Goal: Task Accomplishment & Management: Use online tool/utility

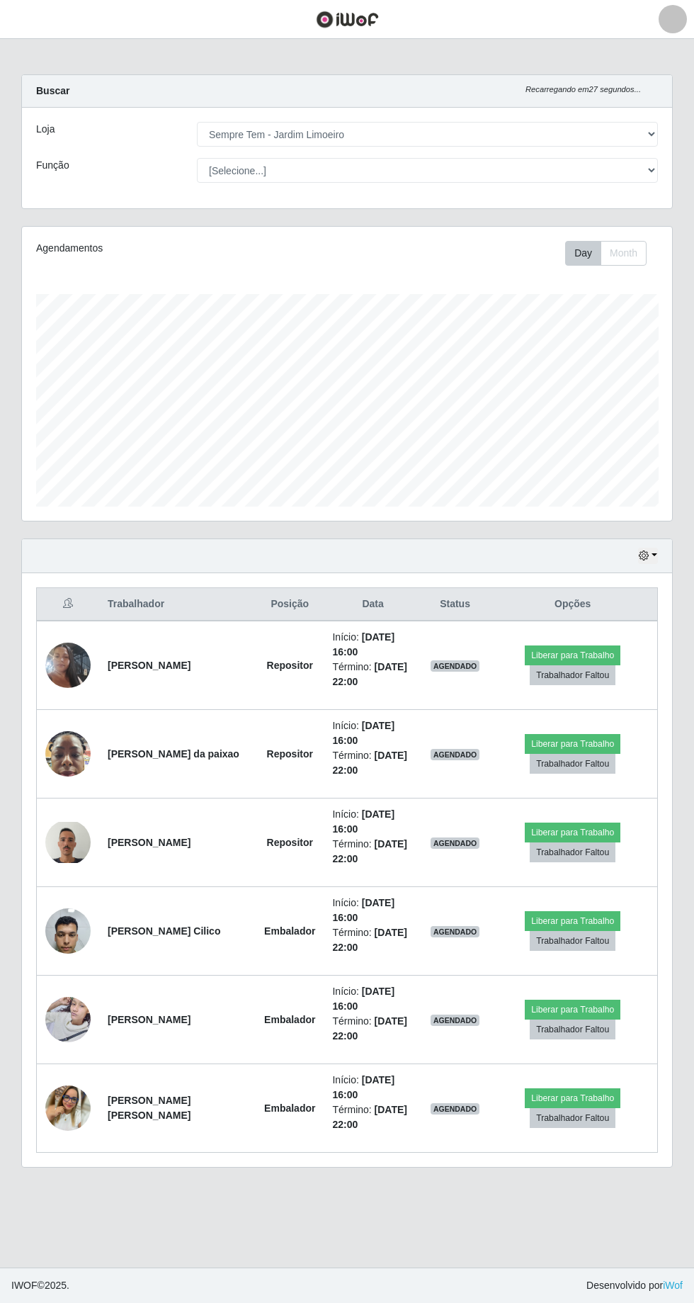
select select "508"
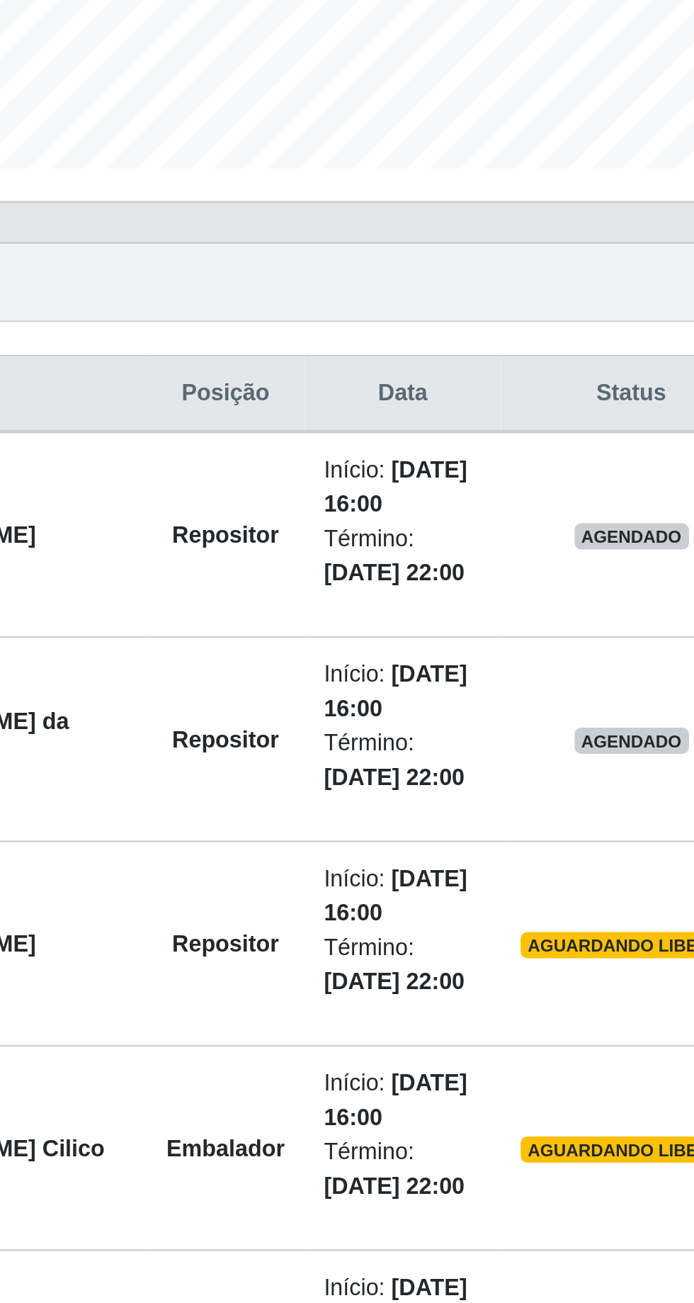
scroll to position [94, 0]
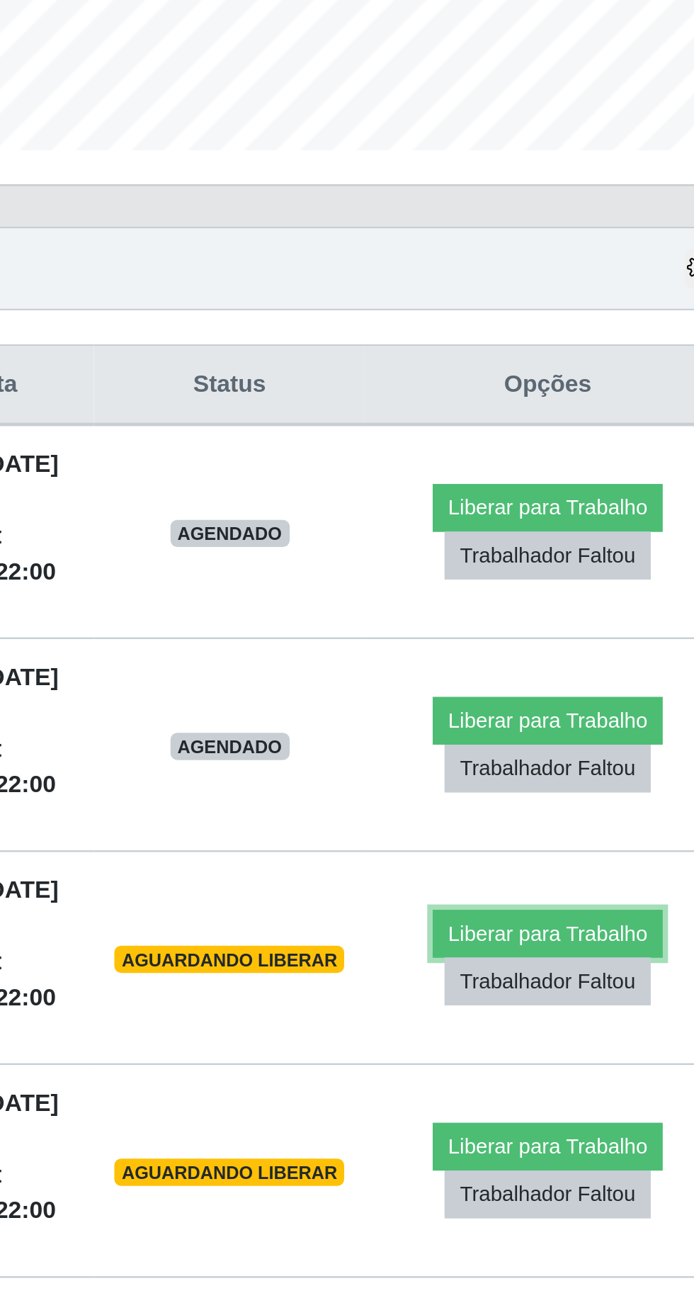
click at [576, 823] on button "Liberar para Trabalho" at bounding box center [581, 833] width 96 height 20
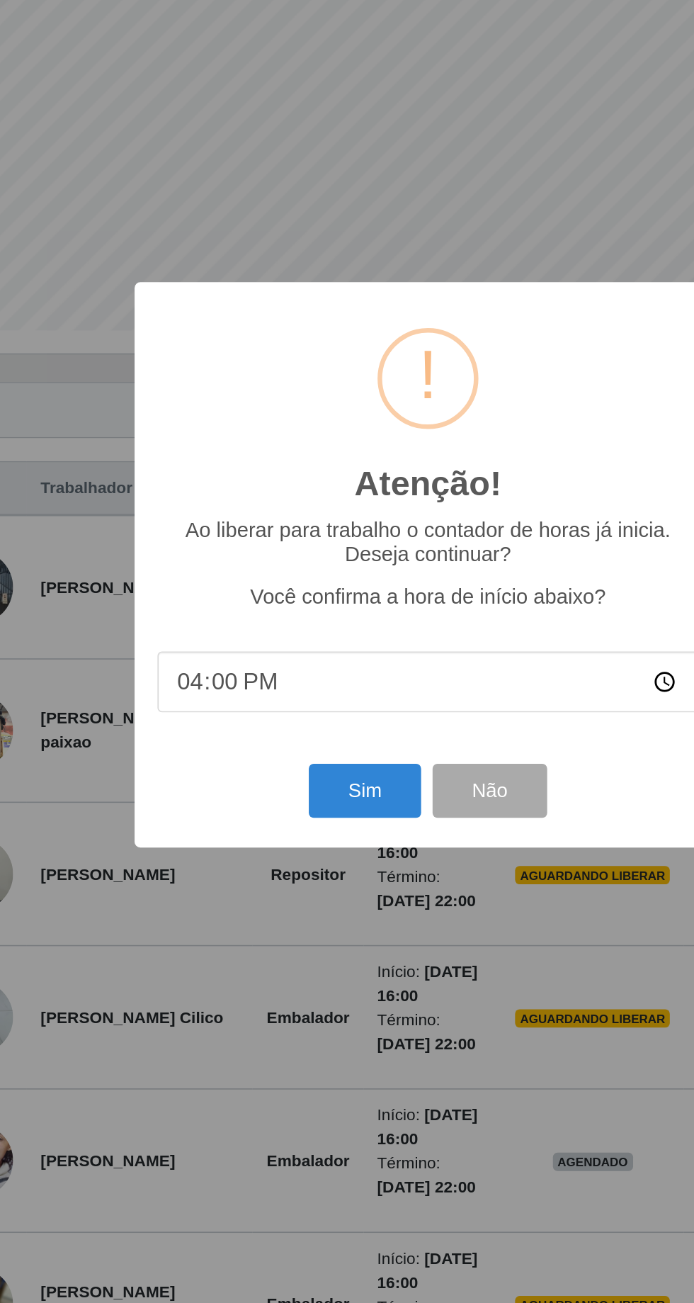
scroll to position [93, 0]
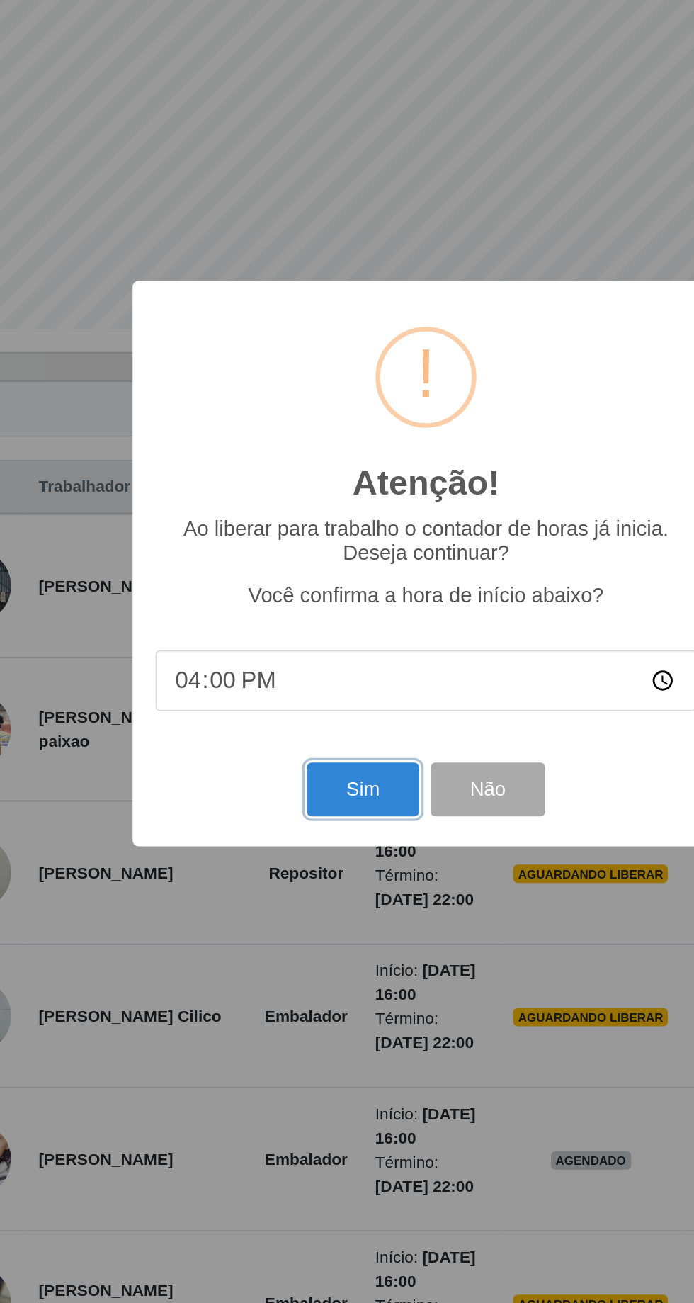
click at [295, 796] on button "Sim" at bounding box center [307, 790] width 69 height 33
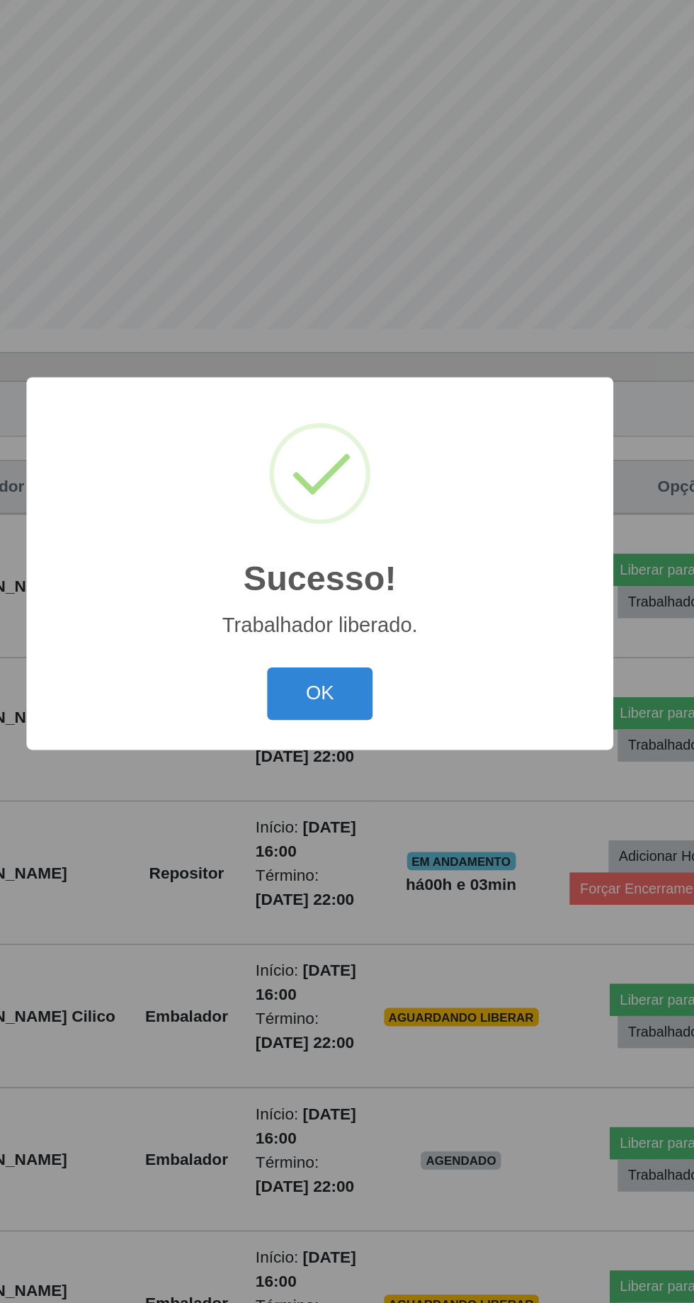
click at [346, 733] on button "OK" at bounding box center [348, 732] width 66 height 33
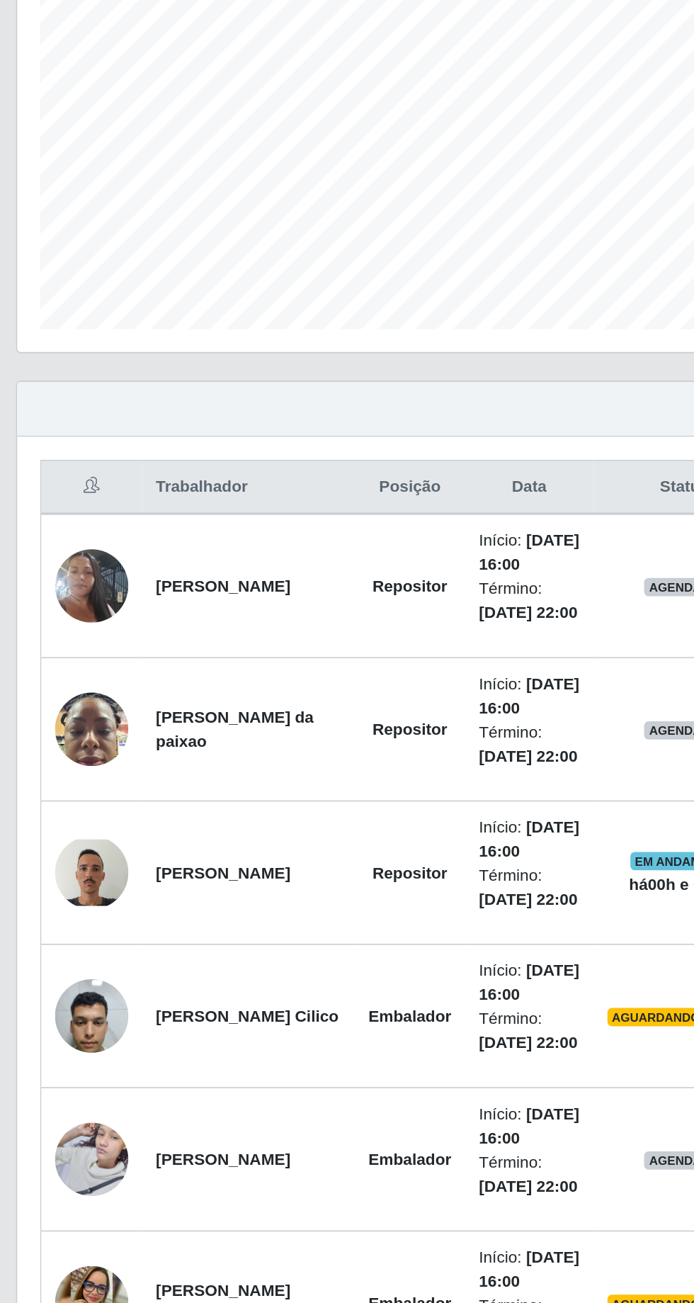
scroll to position [0, 0]
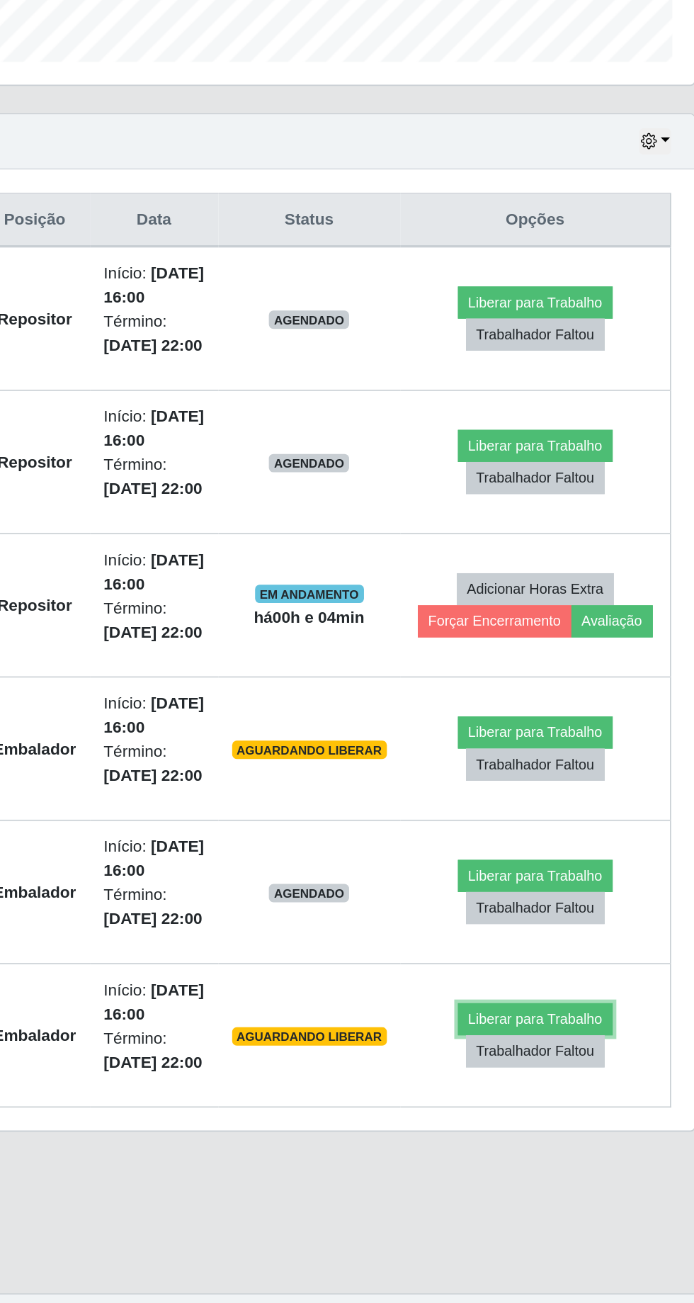
click at [561, 1091] on button "Liberar para Trabalho" at bounding box center [574, 1098] width 96 height 20
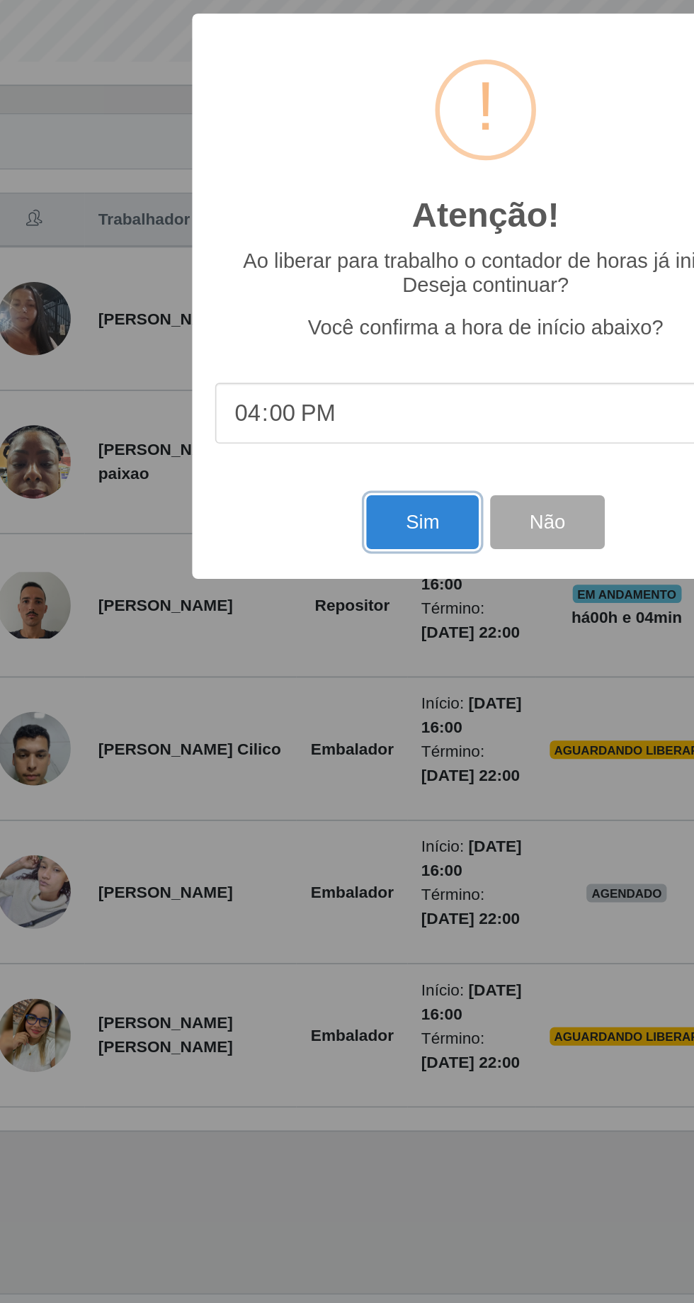
click at [306, 808] on button "Sim" at bounding box center [307, 790] width 69 height 33
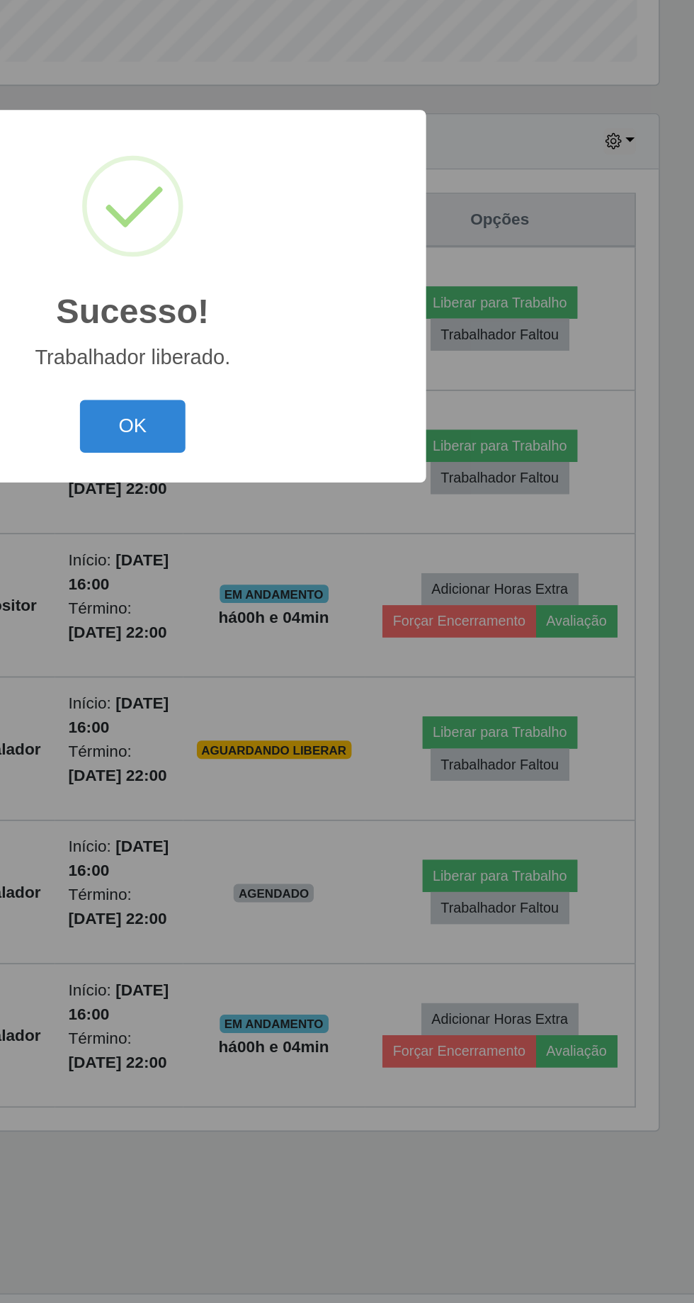
click at [352, 749] on button "OK" at bounding box center [348, 732] width 66 height 33
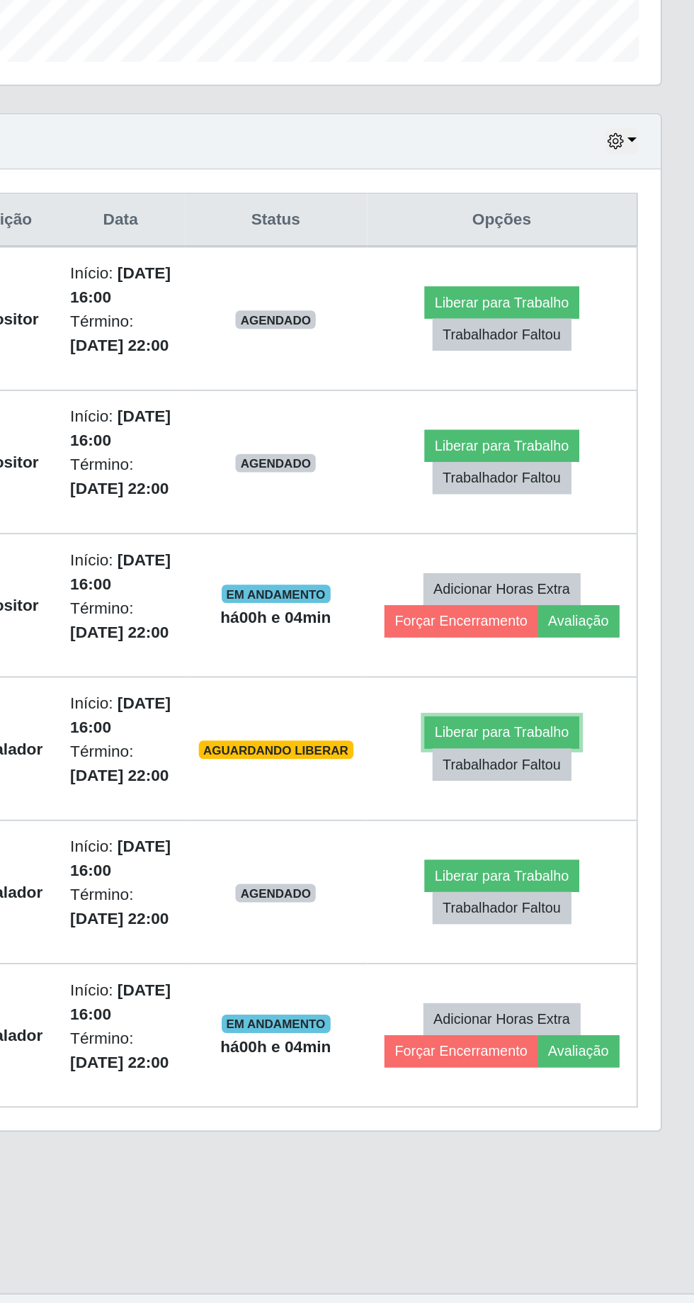
click at [570, 912] on button "Liberar para Trabalho" at bounding box center [574, 921] width 96 height 20
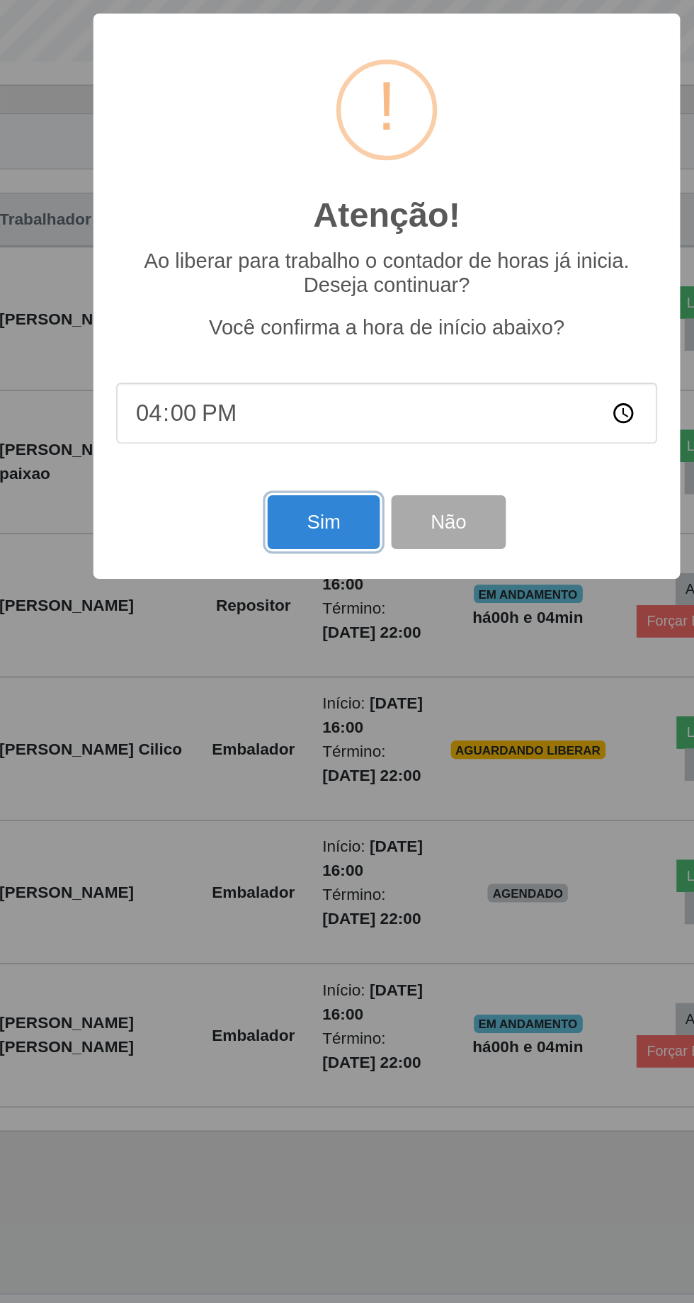
click at [303, 808] on button "Sim" at bounding box center [307, 790] width 69 height 33
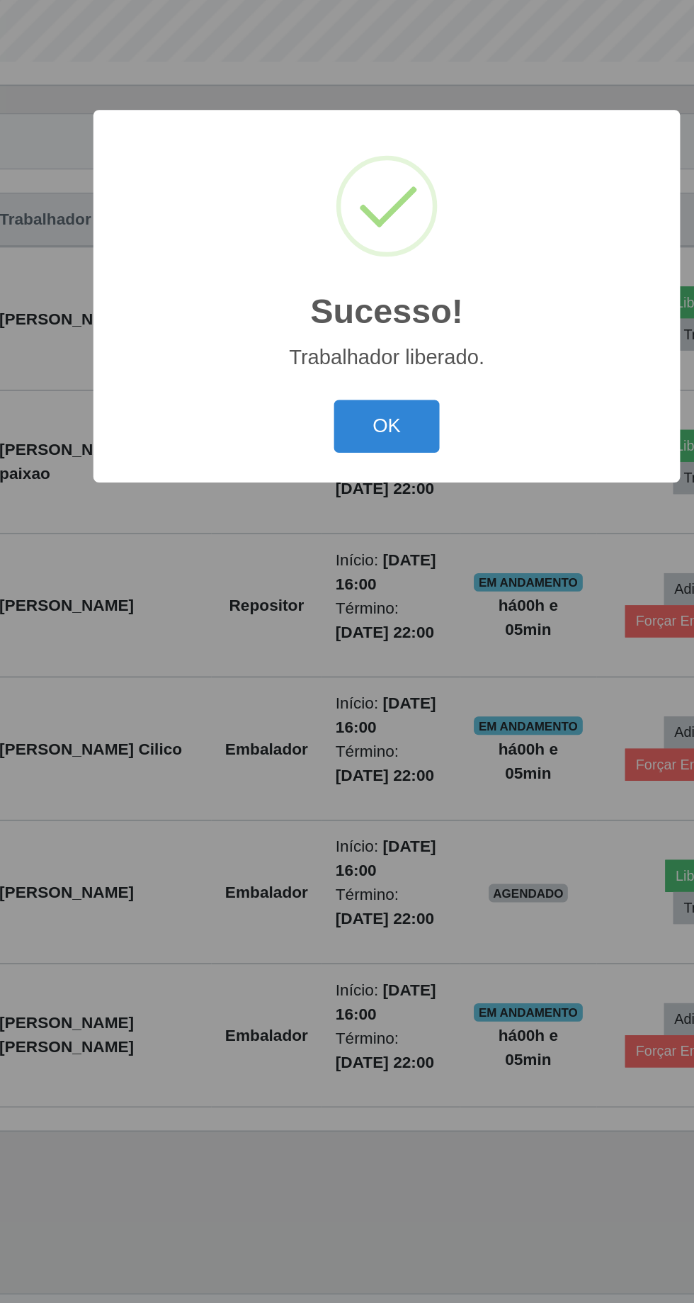
click at [353, 749] on button "OK" at bounding box center [348, 732] width 66 height 33
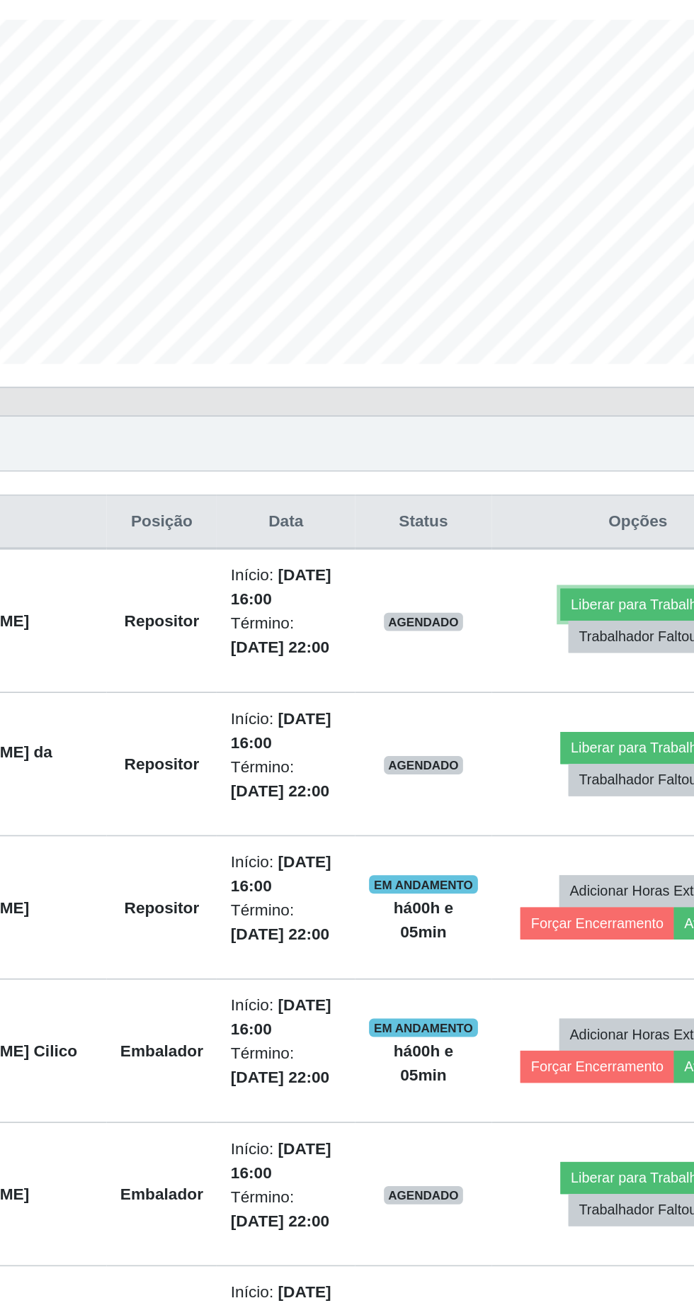
click at [558, 650] on button "Liberar para Trabalho" at bounding box center [567, 655] width 96 height 20
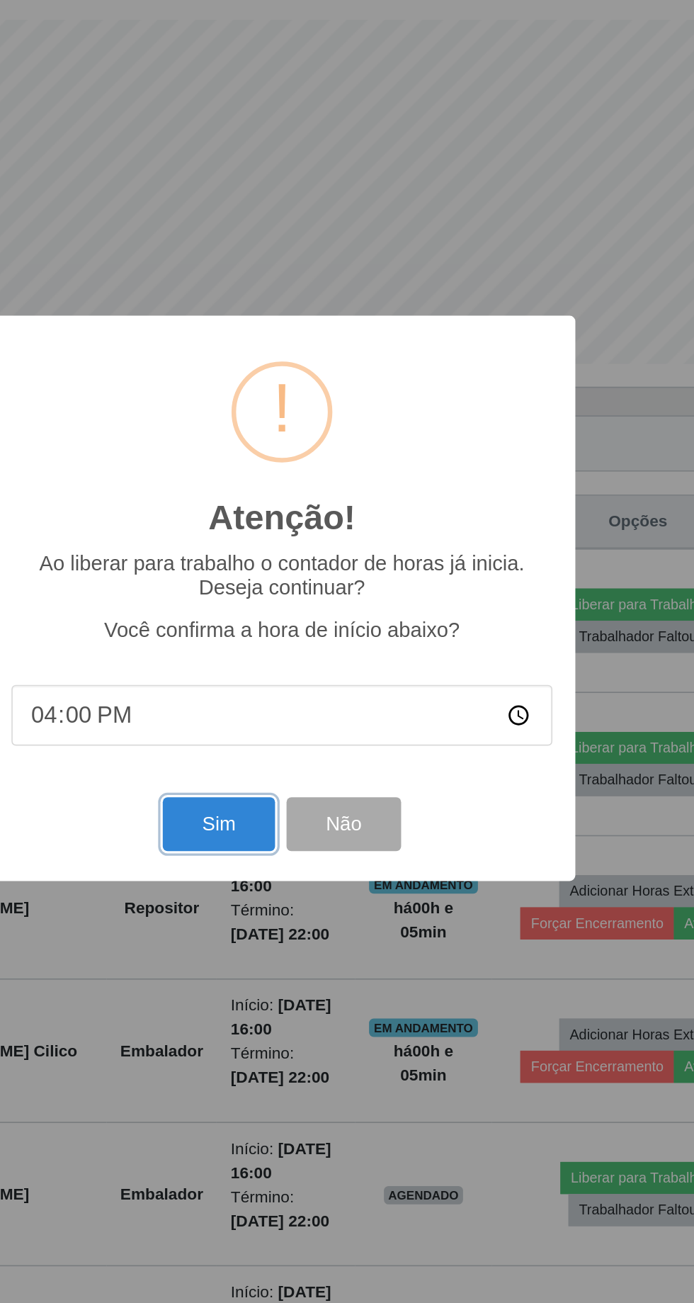
click at [304, 785] on button "Sim" at bounding box center [307, 790] width 69 height 33
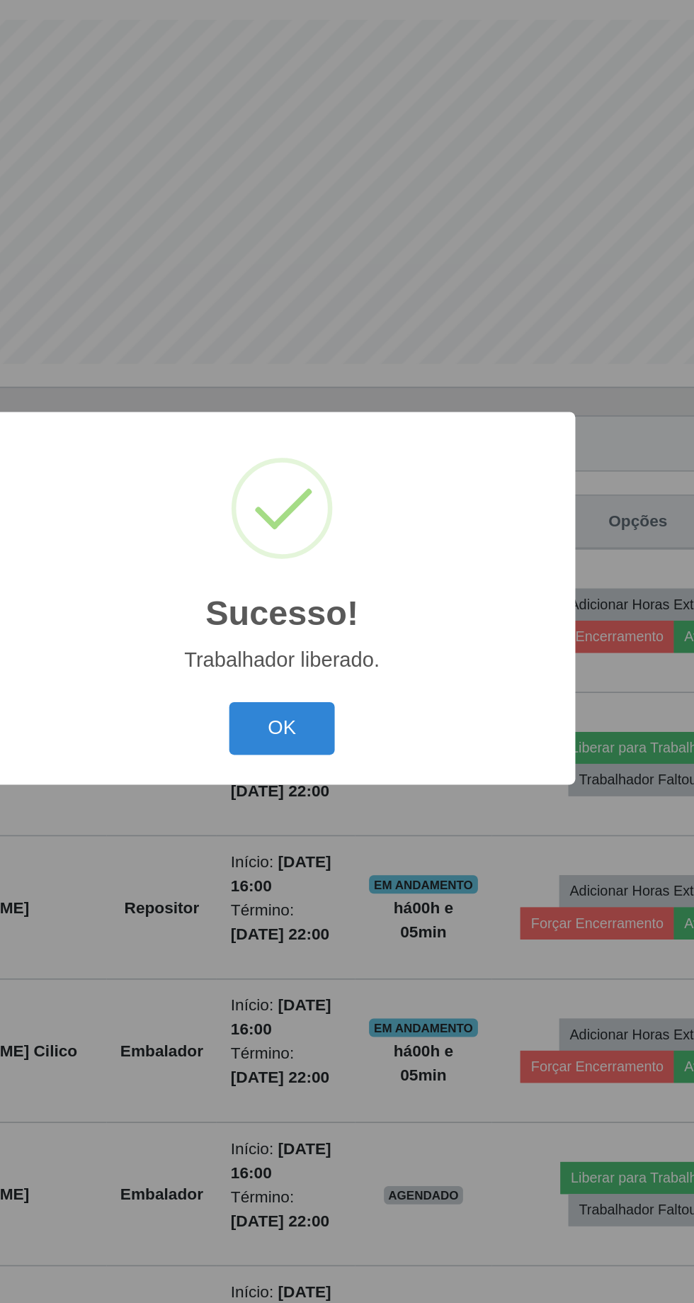
click at [350, 728] on button "OK" at bounding box center [348, 732] width 66 height 33
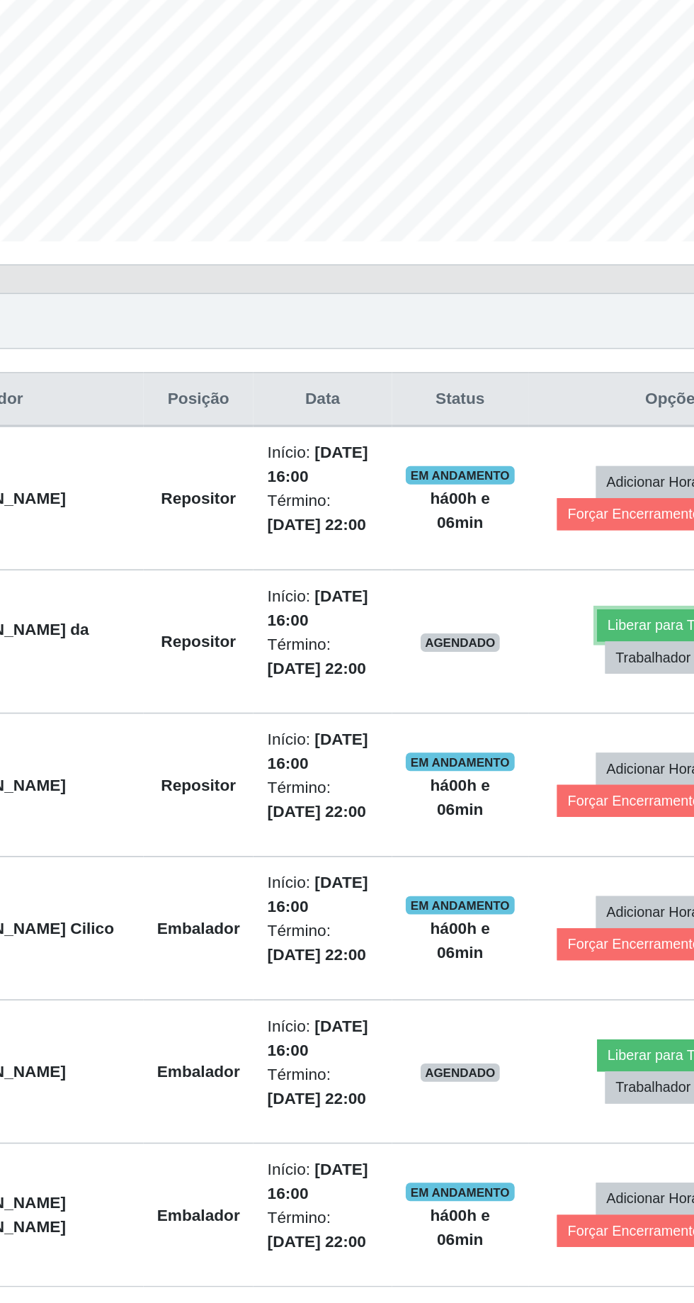
click at [550, 740] on button "Liberar para Trabalho" at bounding box center [567, 744] width 96 height 20
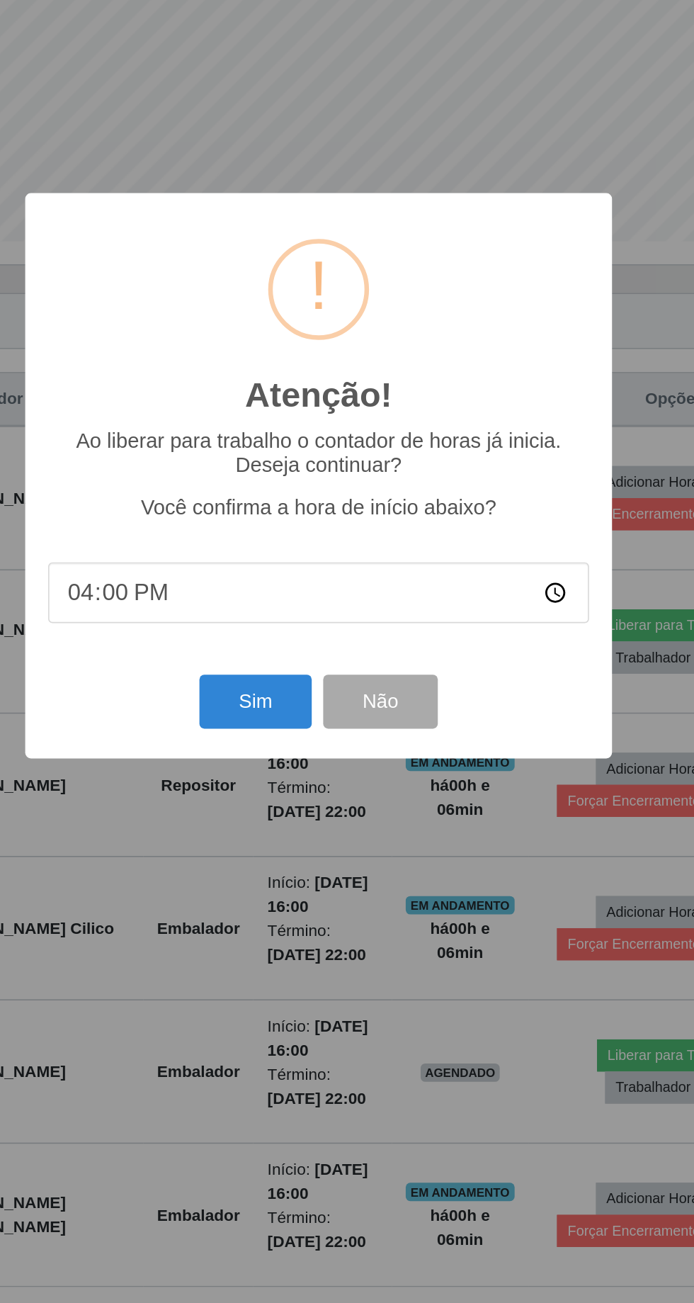
click at [417, 722] on input "16:00" at bounding box center [347, 724] width 334 height 38
type input "16:05"
click at [310, 788] on button "Sim" at bounding box center [307, 790] width 69 height 33
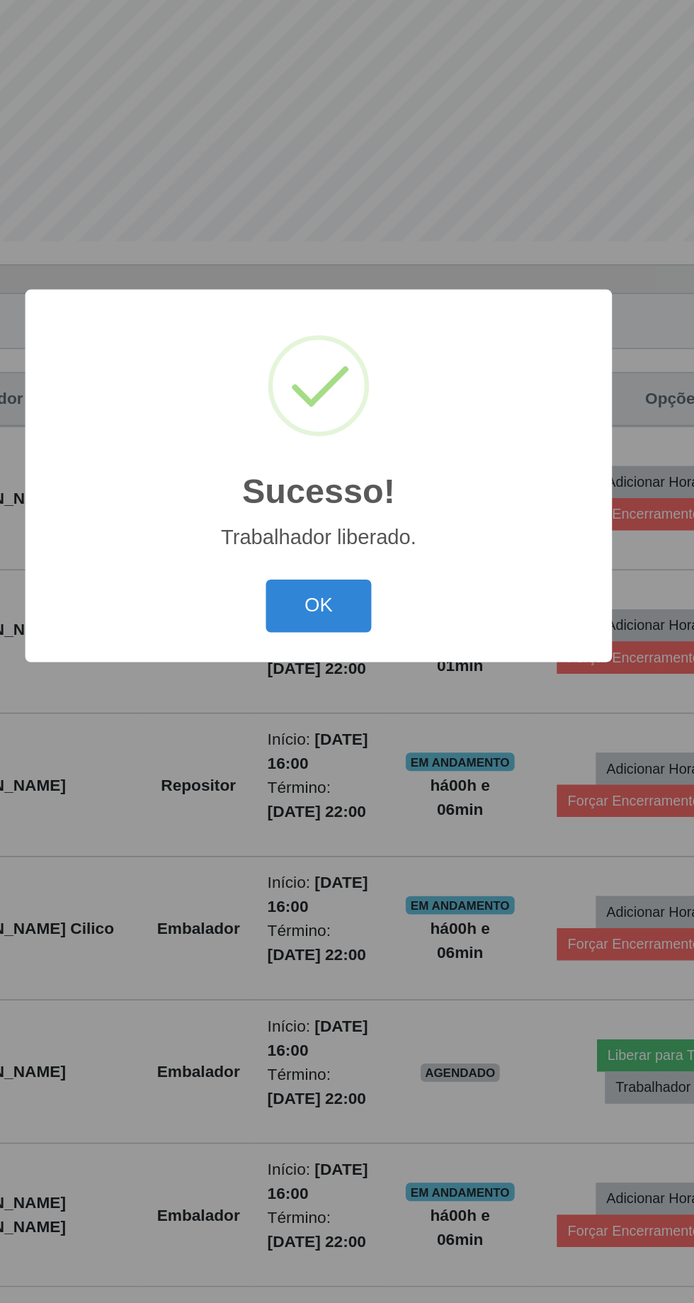
click at [365, 733] on button "OK" at bounding box center [348, 732] width 66 height 33
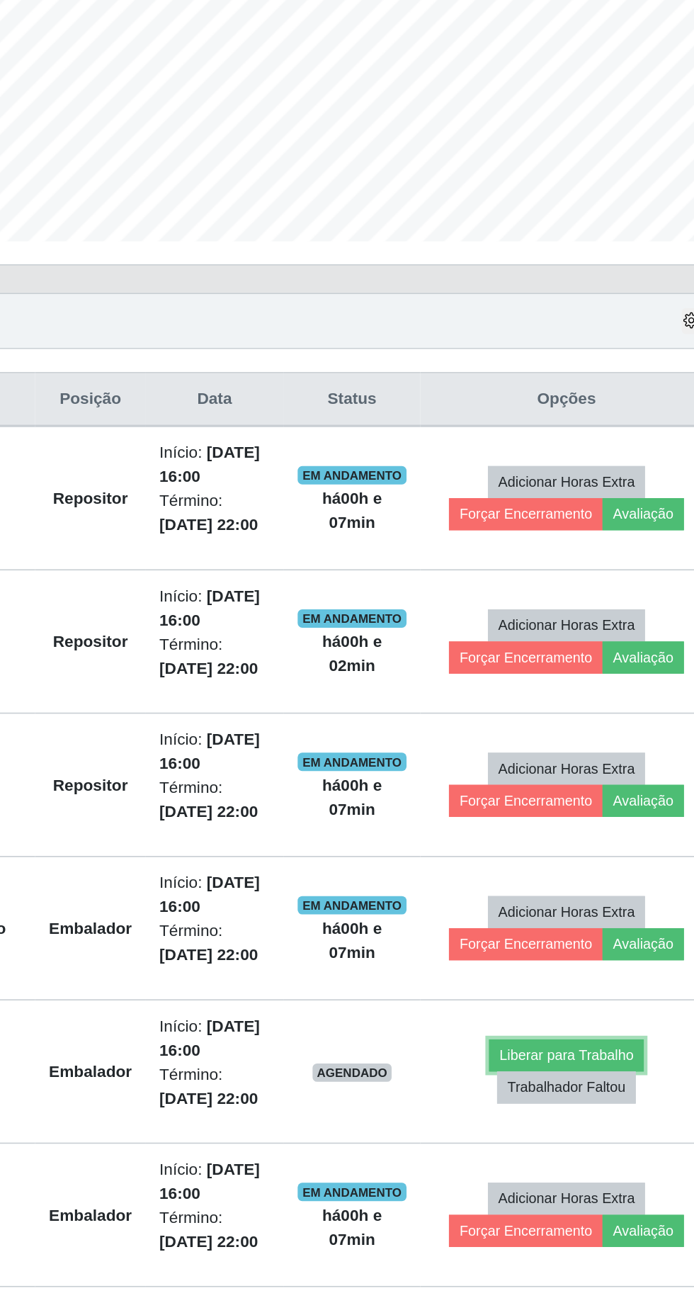
click at [562, 1004] on button "Liberar para Trabalho" at bounding box center [567, 1010] width 96 height 20
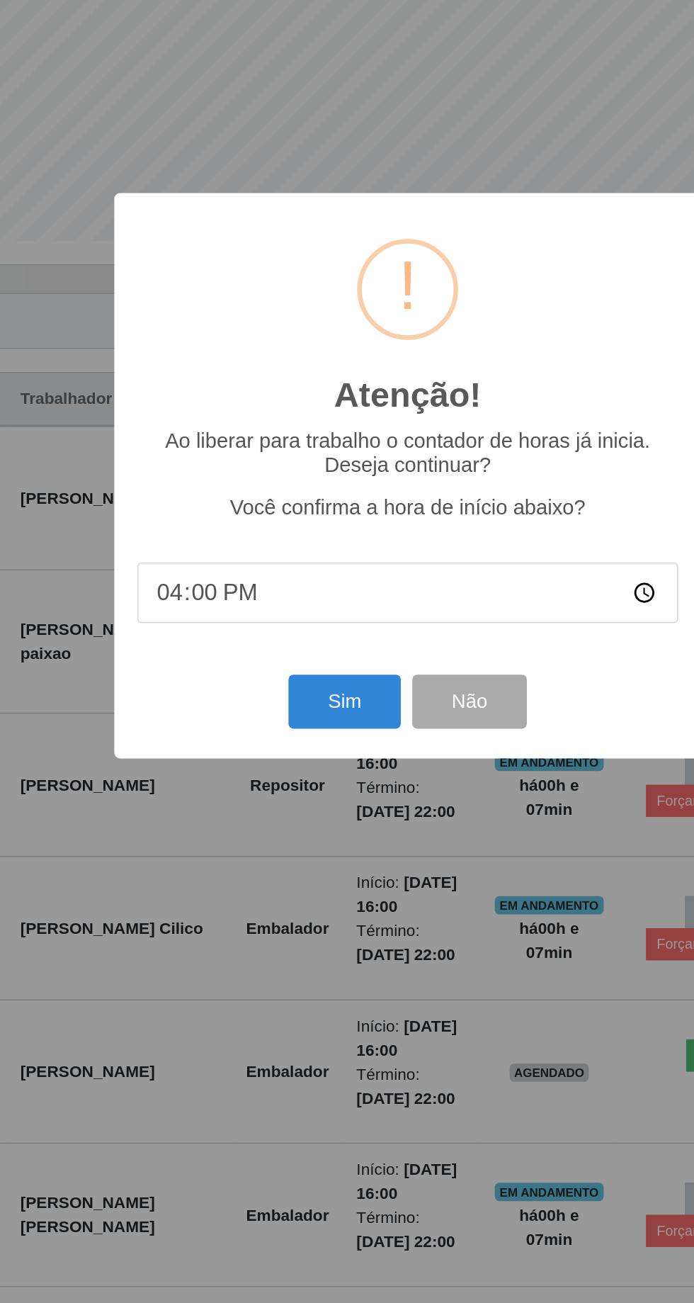
click at [256, 728] on input "16:00" at bounding box center [347, 724] width 334 height 38
type input "16:05"
click at [300, 797] on button "Sim" at bounding box center [307, 790] width 69 height 33
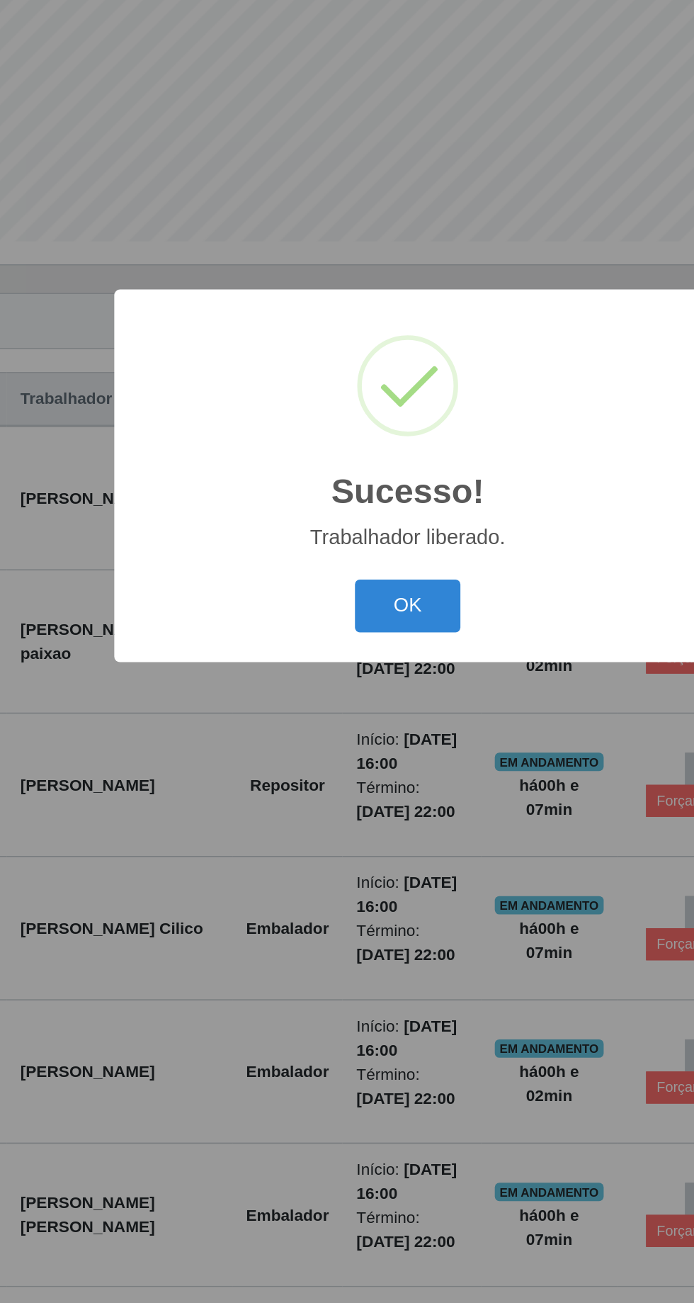
click at [341, 728] on button "OK" at bounding box center [348, 732] width 66 height 33
